Goal: Task Accomplishment & Management: Manage account settings

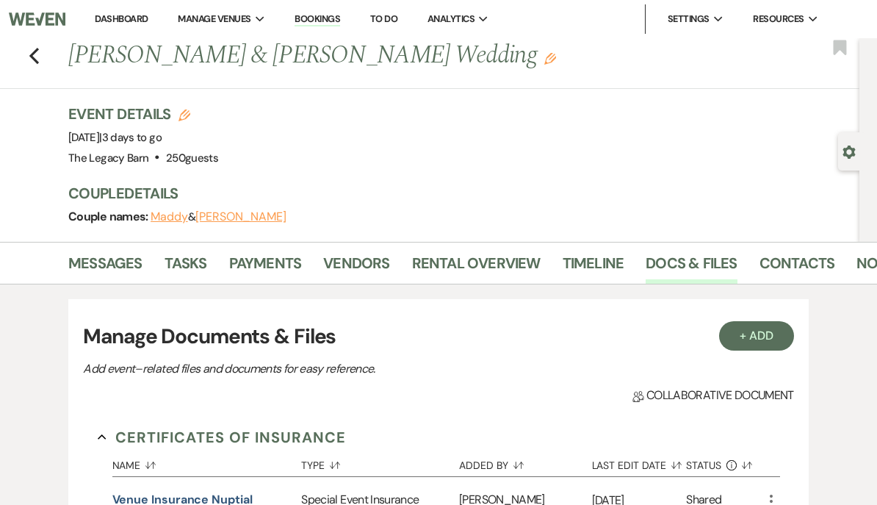
click at [120, 21] on link "Dashboard" at bounding box center [121, 18] width 53 height 12
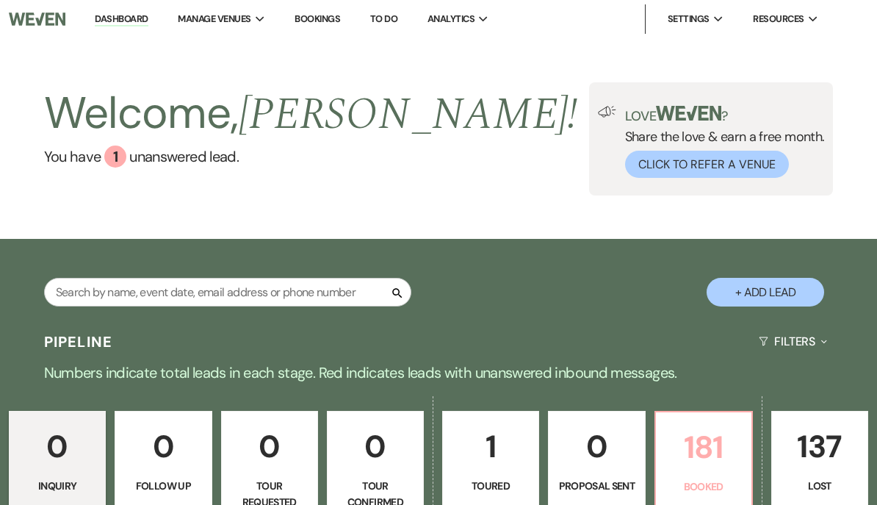
click at [712, 444] on p "181" at bounding box center [704, 447] width 78 height 49
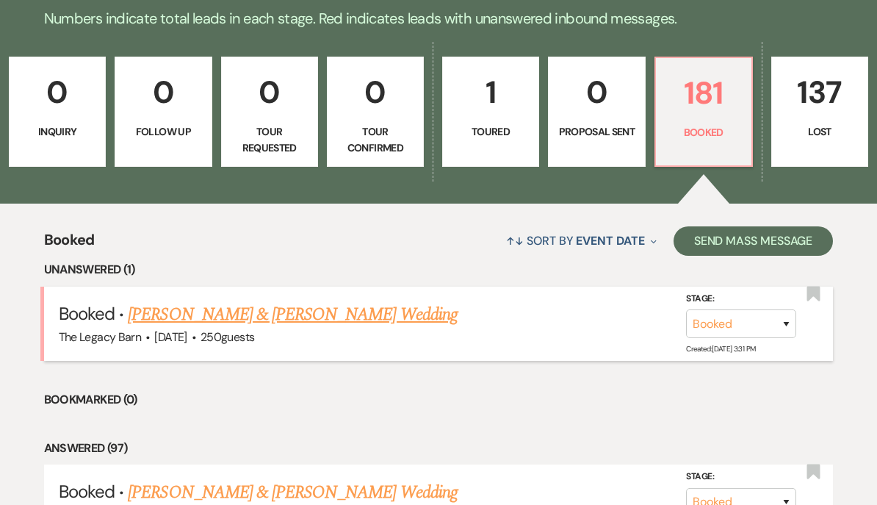
click at [180, 317] on link "[PERSON_NAME] & [PERSON_NAME] Wedding" at bounding box center [292, 314] width 329 height 26
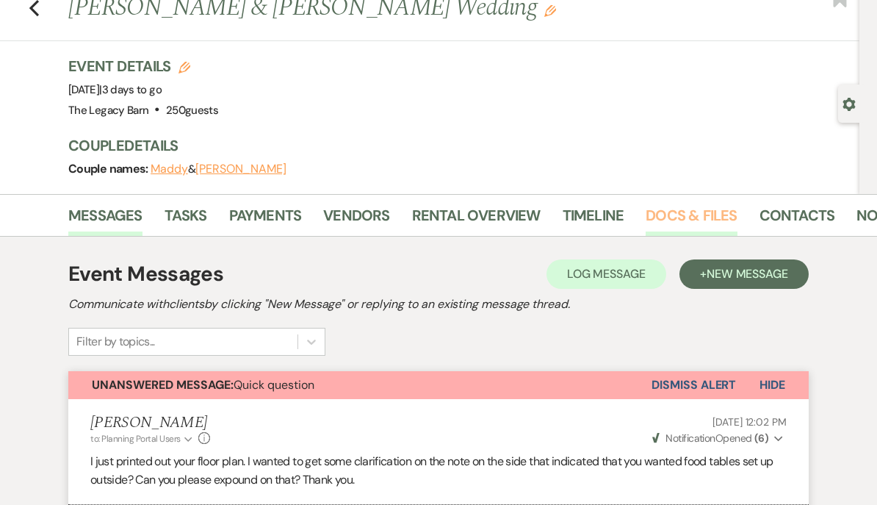
scroll to position [48, 0]
click at [674, 219] on link "Docs & Files" at bounding box center [691, 220] width 91 height 32
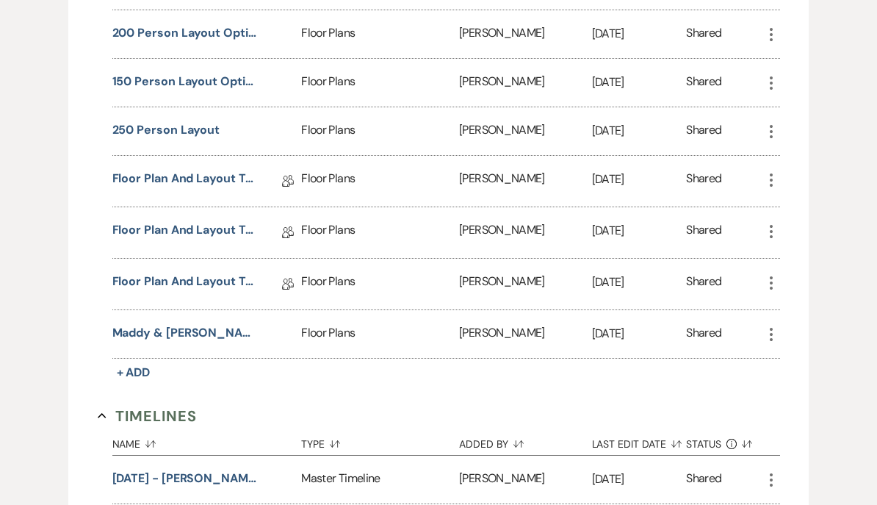
scroll to position [1647, 0]
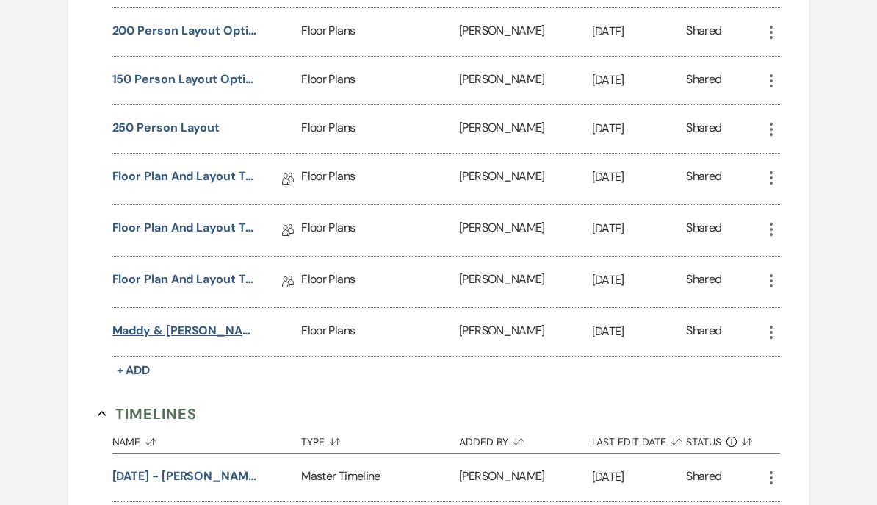
click at [191, 337] on button "Maddy & [PERSON_NAME] Floor Plan" at bounding box center [185, 332] width 147 height 18
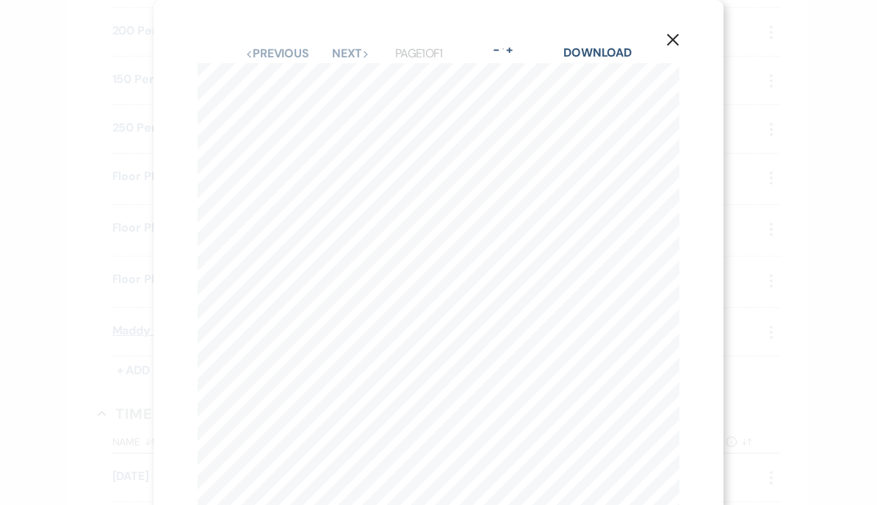
scroll to position [0, 0]
click at [675, 43] on use "button" at bounding box center [673, 40] width 12 height 12
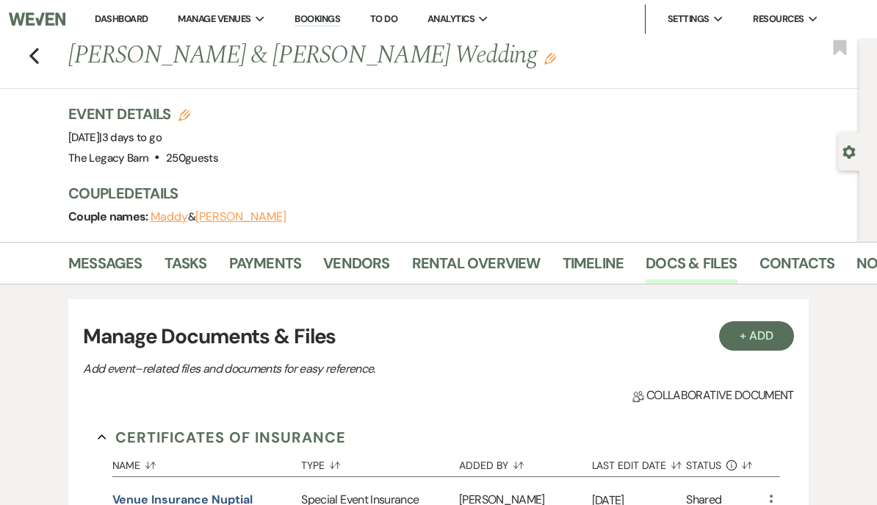
click at [118, 20] on link "Dashboard" at bounding box center [121, 18] width 53 height 12
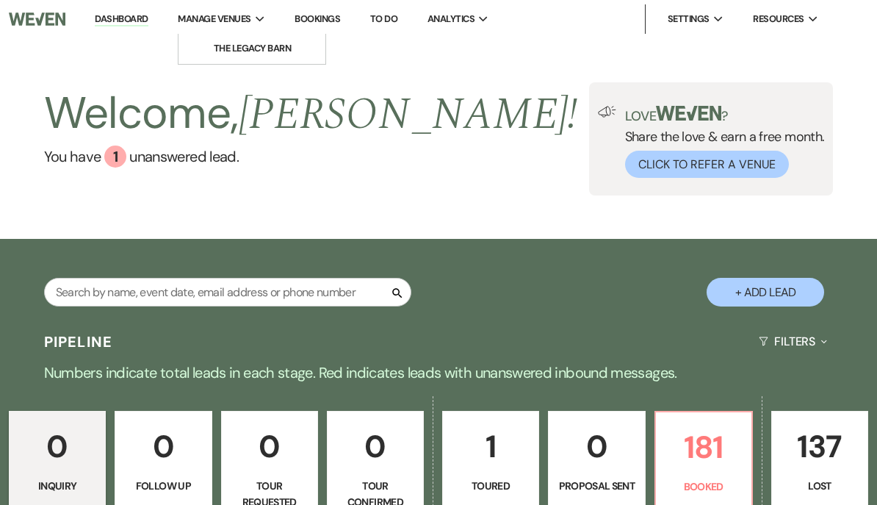
click at [206, 23] on span "Manage Venues" at bounding box center [214, 19] width 73 height 15
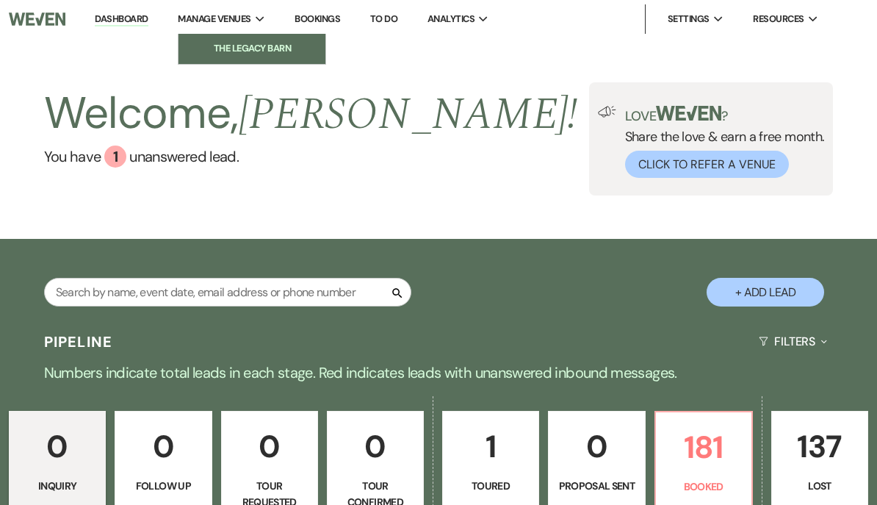
click at [213, 59] on link "The Legacy Barn" at bounding box center [252, 48] width 147 height 29
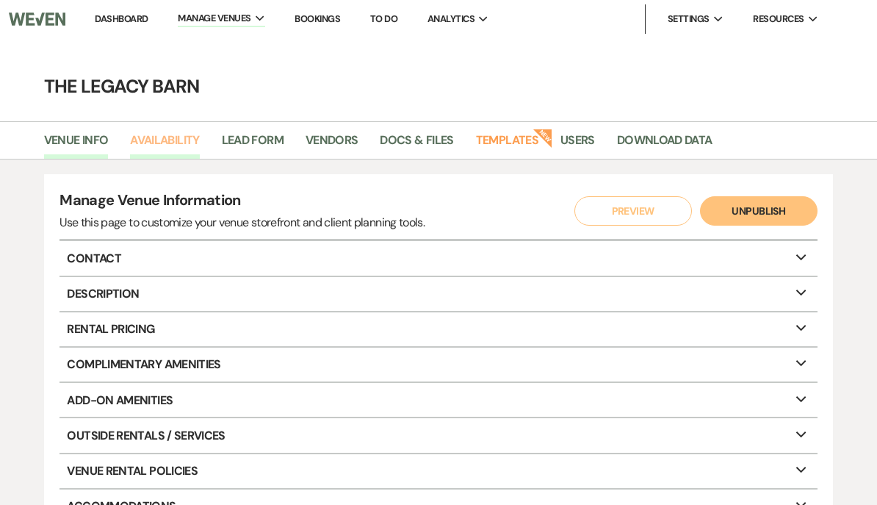
click at [162, 144] on link "Availability" at bounding box center [164, 145] width 69 height 28
select select "3"
select select "2026"
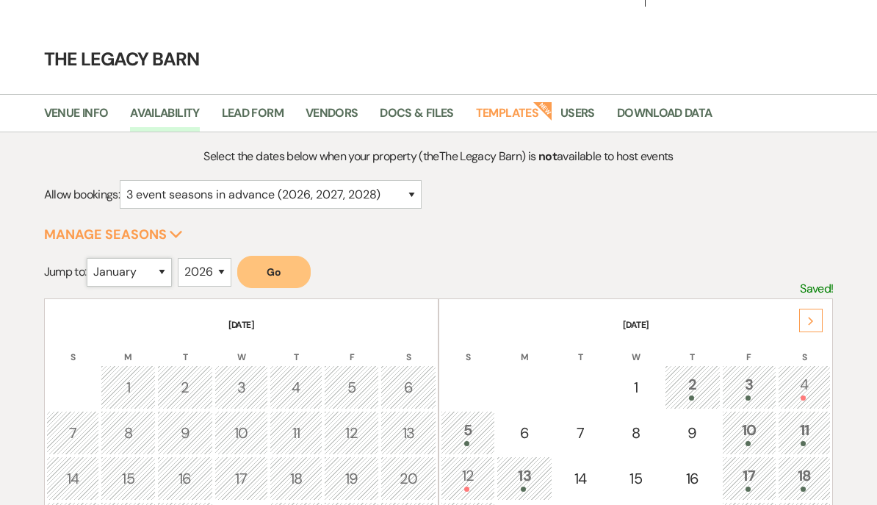
click at [115, 276] on select "January February March April May June July August September October November De…" at bounding box center [129, 273] width 85 height 29
select select "6"
click at [201, 270] on select "2025 2026 2027 2028 2029" at bounding box center [205, 272] width 54 height 29
select select "2027"
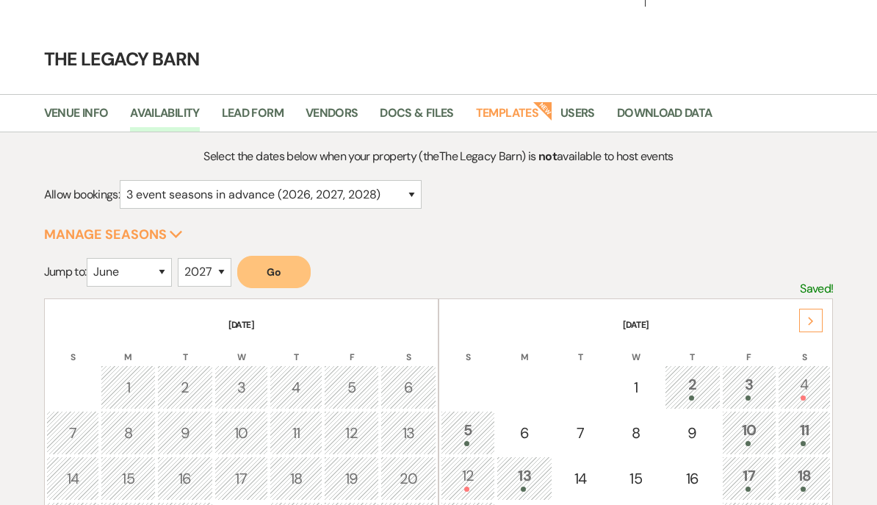
click at [270, 282] on button "Go" at bounding box center [273, 272] width 73 height 32
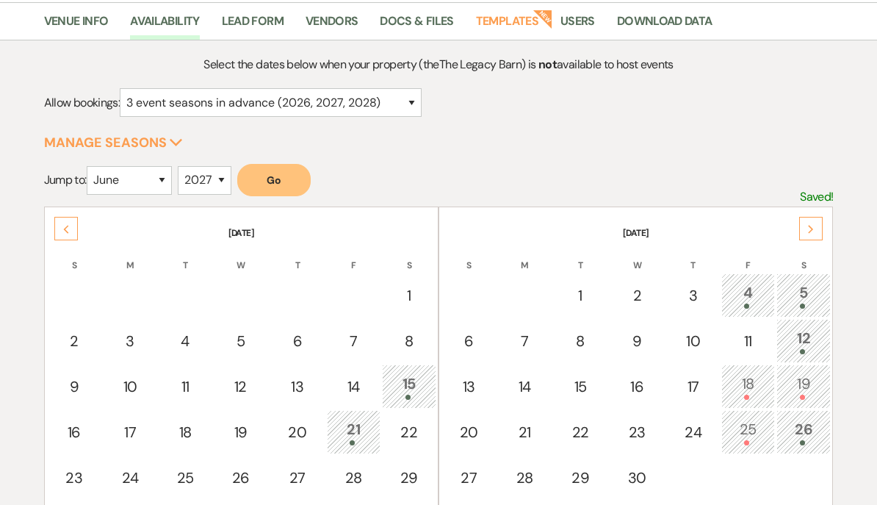
scroll to position [119, 0]
click at [751, 276] on td "4" at bounding box center [749, 295] width 54 height 44
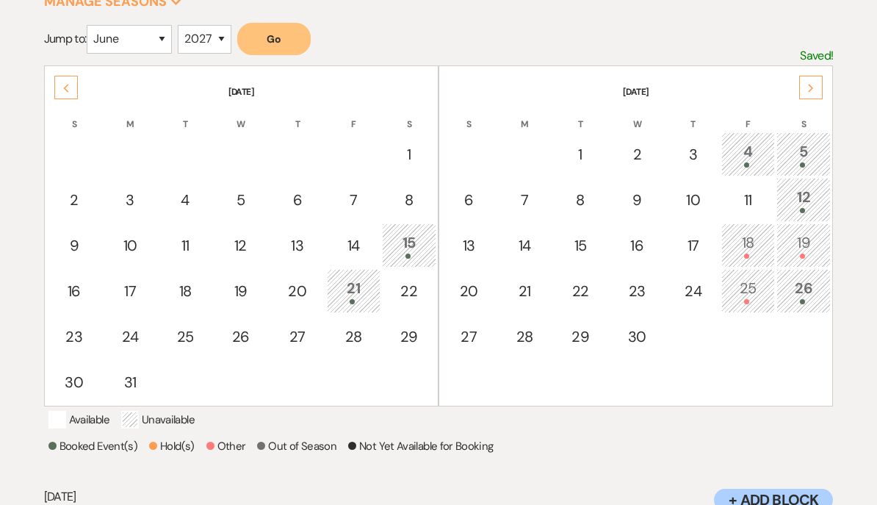
scroll to position [241, 0]
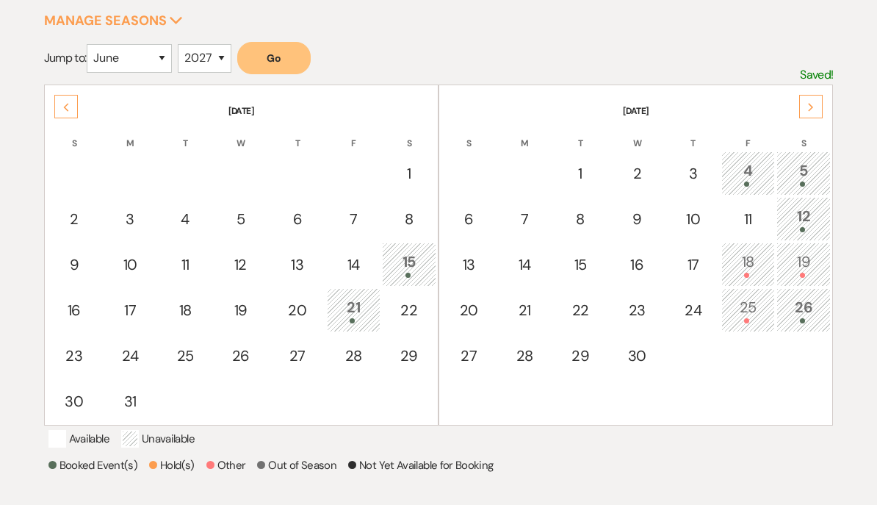
click at [755, 304] on div "25" at bounding box center [748, 309] width 37 height 27
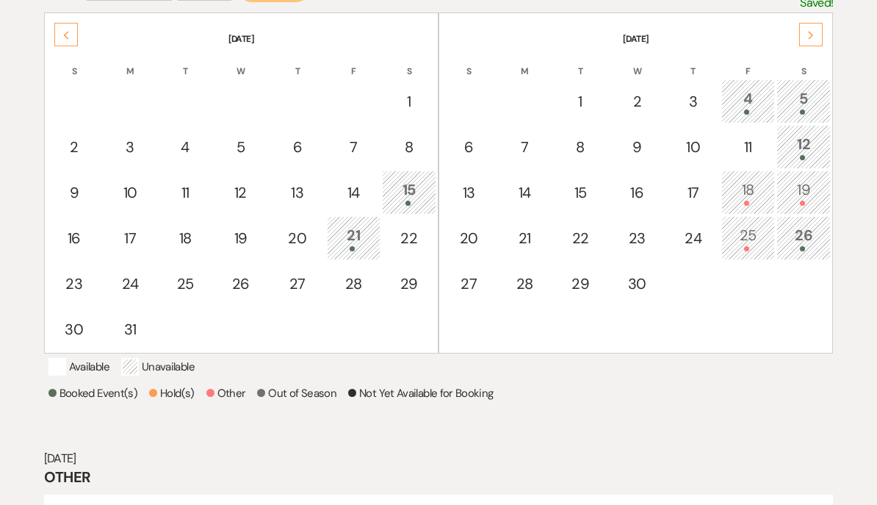
scroll to position [313, 0]
